Goal: Navigation & Orientation: Go to known website

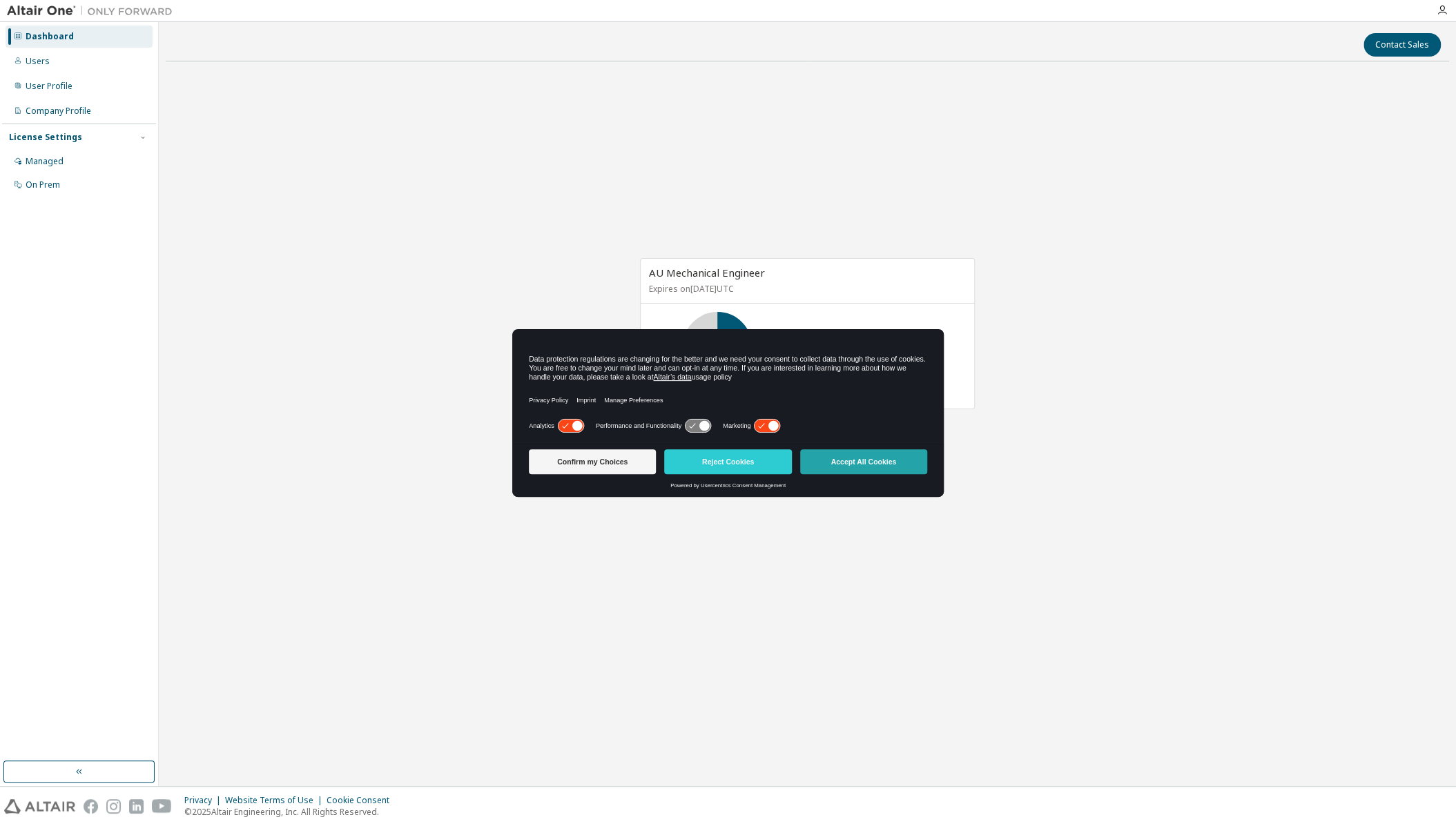
click at [897, 464] on button "Accept All Cookies" at bounding box center [864, 461] width 127 height 25
